Goal: Transaction & Acquisition: Download file/media

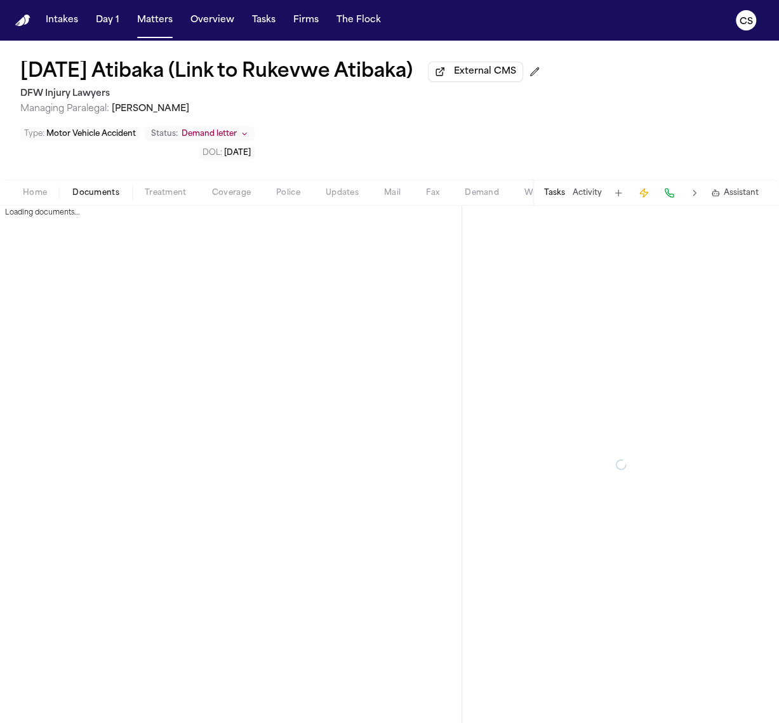
click at [76, 194] on span "Documents" at bounding box center [95, 193] width 47 height 10
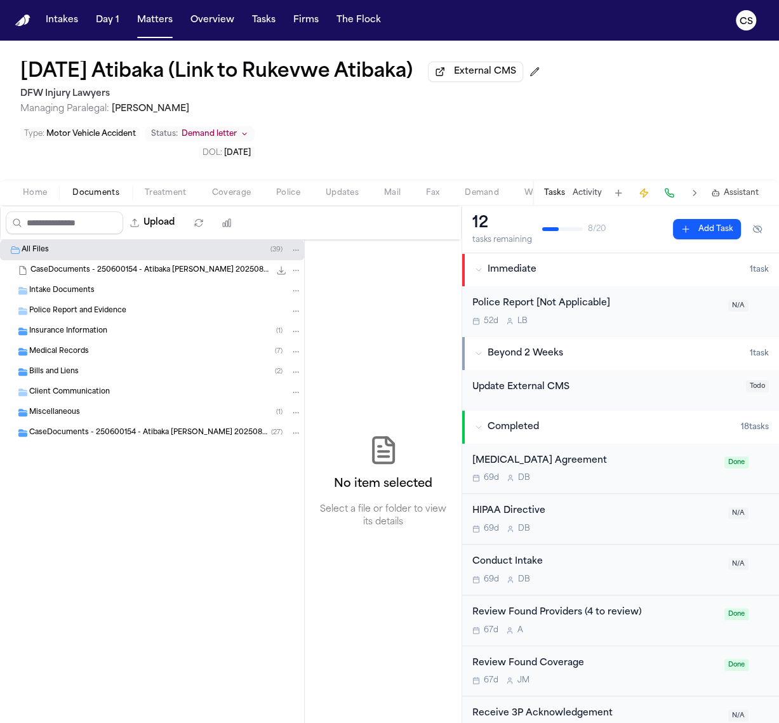
click at [128, 327] on div "Insurance Information ( 1 )" at bounding box center [152, 331] width 304 height 20
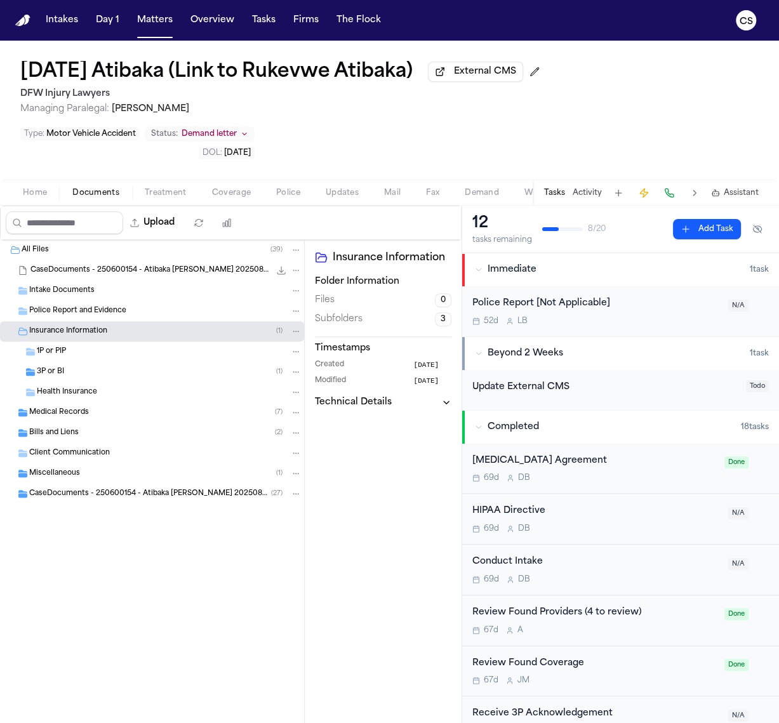
click at [122, 365] on div "3P or BI ( 1 )" at bounding box center [152, 372] width 304 height 20
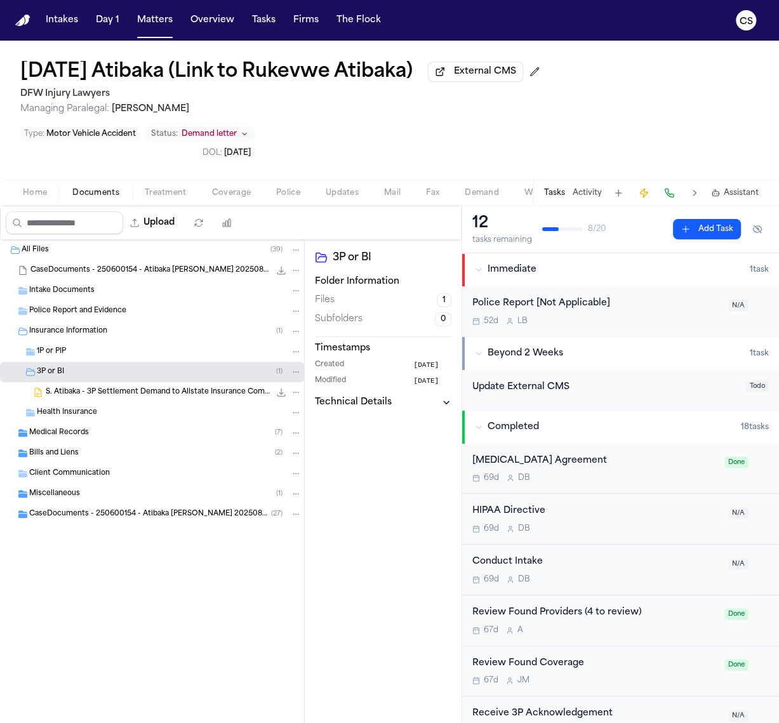
click at [125, 397] on span "S. Atibaka - 3P Settlement Demand to Allstate Insurance Company - 9.24.25" at bounding box center [158, 392] width 224 height 11
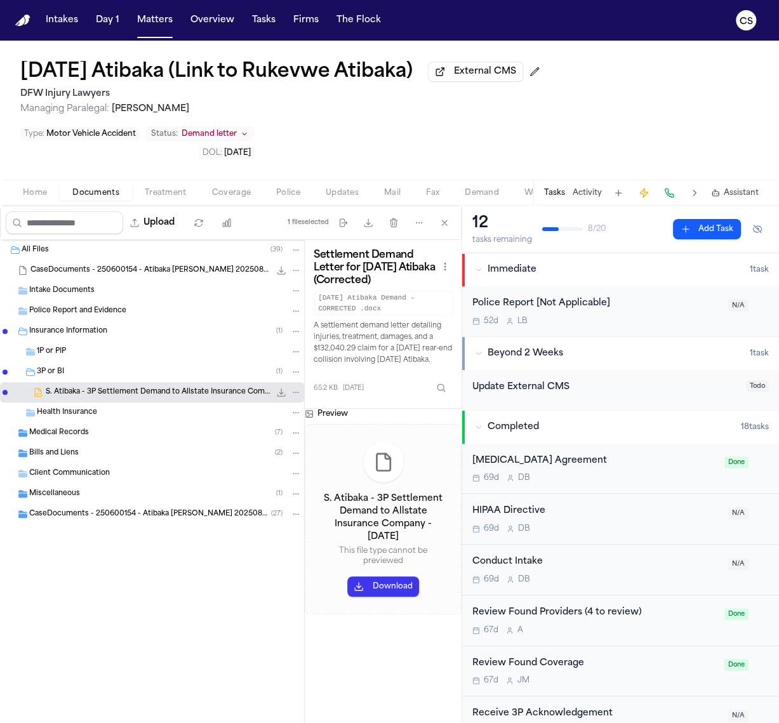
click at [390, 581] on button "Download" at bounding box center [383, 586] width 72 height 20
click at [106, 517] on span "CaseDocuments - 250600154 - Atibaka v. Nguyen 20250806201812 (unzipped)" at bounding box center [150, 514] width 242 height 11
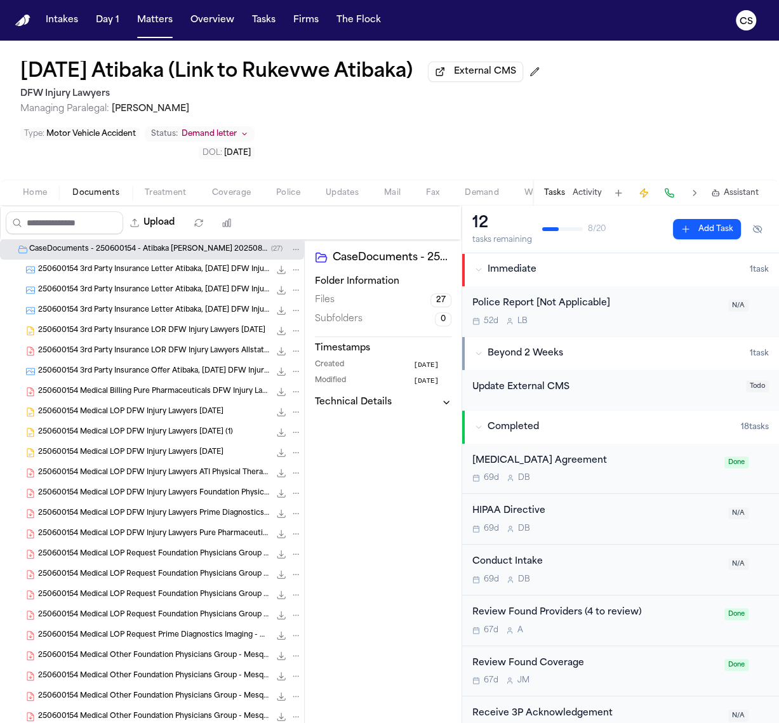
scroll to position [267, 0]
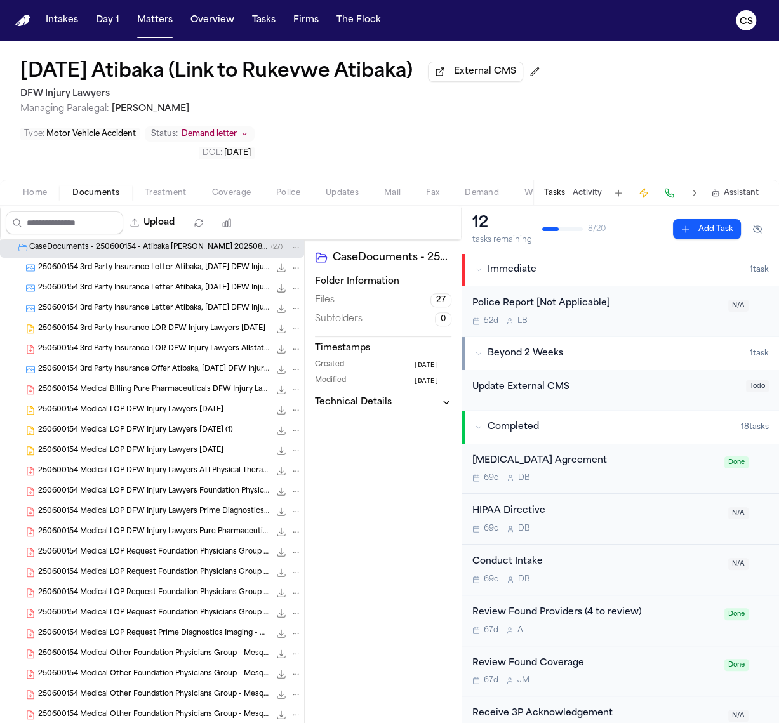
click at [179, 334] on span "250600154 3rd Party Insurance LOR DFW Injury Lawyers 06-20-2025" at bounding box center [151, 329] width 227 height 11
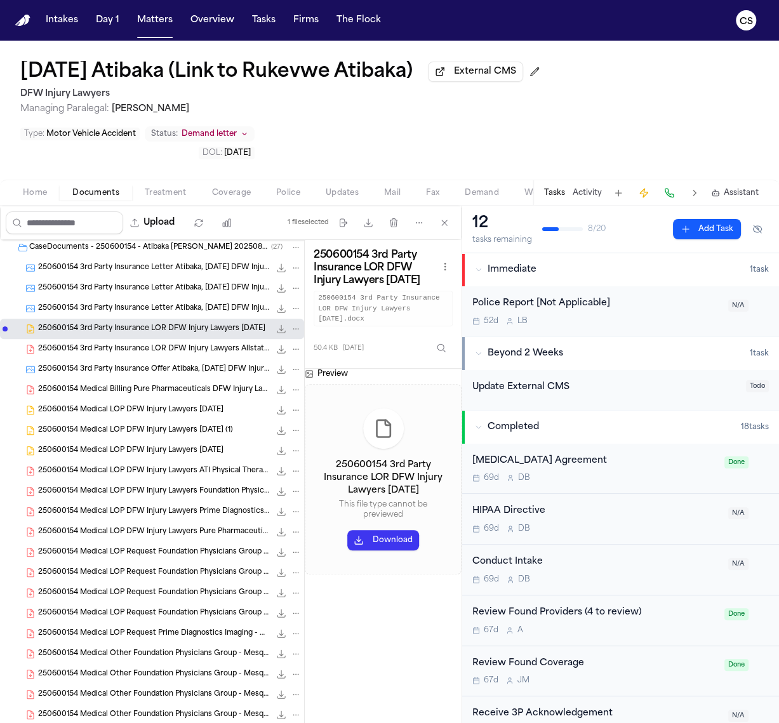
click at [404, 550] on button "Download" at bounding box center [383, 540] width 72 height 20
click at [77, 355] on div "250600154 3rd Party Insurance LOR DFW Injury Lawyers Allstate Insurance Company…" at bounding box center [169, 349] width 263 height 13
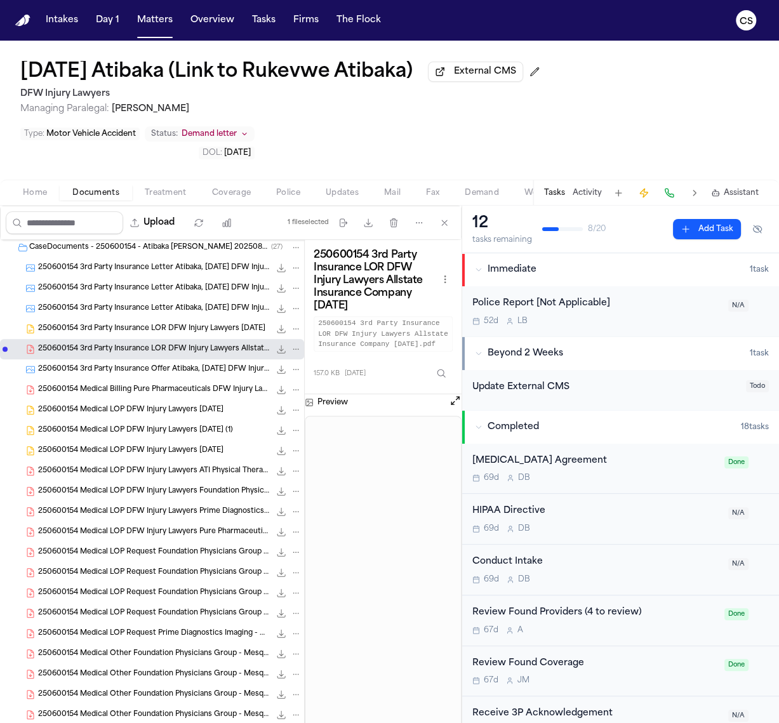
click at [77, 355] on div "250600154 3rd Party Insurance LOR DFW Injury Lawyers Allstate Insurance Company…" at bounding box center [169, 349] width 263 height 13
click at [111, 368] on span "250600154 3rd Party Insurance Offer Atibaka, Sunday DFW Injury Lawyers 06-13-20…" at bounding box center [154, 369] width 232 height 11
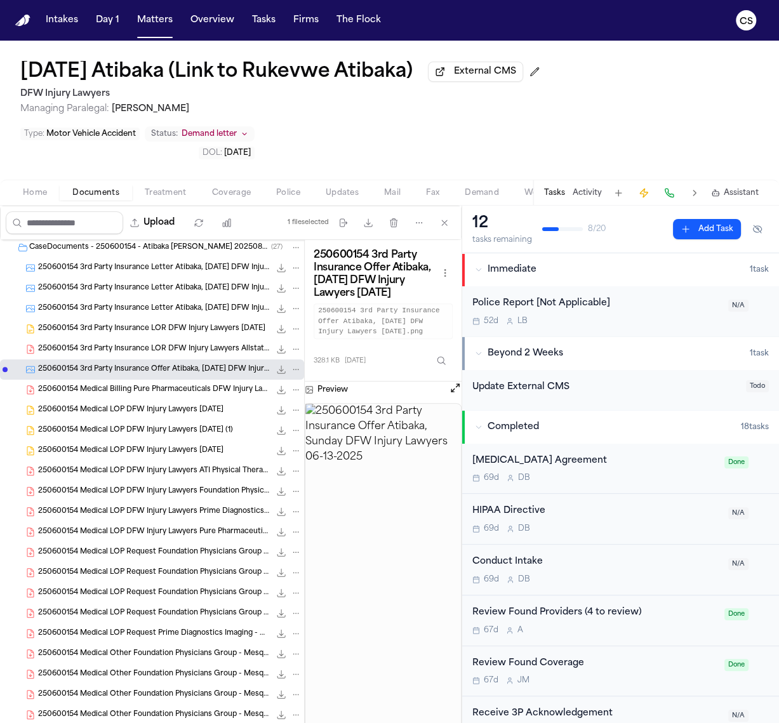
click at [449, 397] on button at bounding box center [455, 389] width 13 height 16
click at [454, 393] on button "Open preview" at bounding box center [455, 387] width 13 height 13
click at [0, 0] on span "305.8 KB • PNG" at bounding box center [0, 0] width 0 height 0
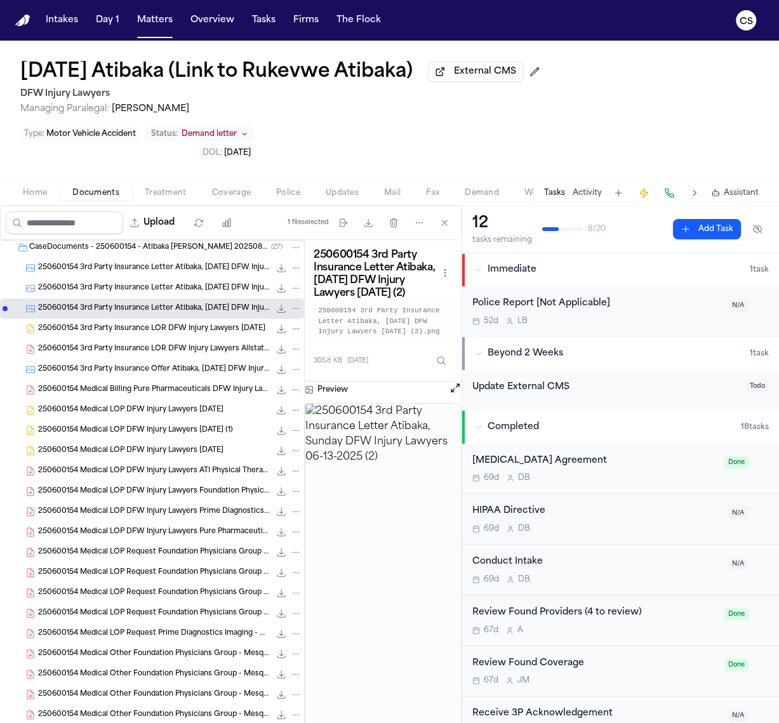
click at [338, 504] on img at bounding box center [382, 580] width 155 height 353
click at [445, 398] on div "Preview" at bounding box center [383, 389] width 157 height 16
click at [451, 394] on button "Open preview" at bounding box center [455, 387] width 13 height 13
